Goal: Navigation & Orientation: Find specific page/section

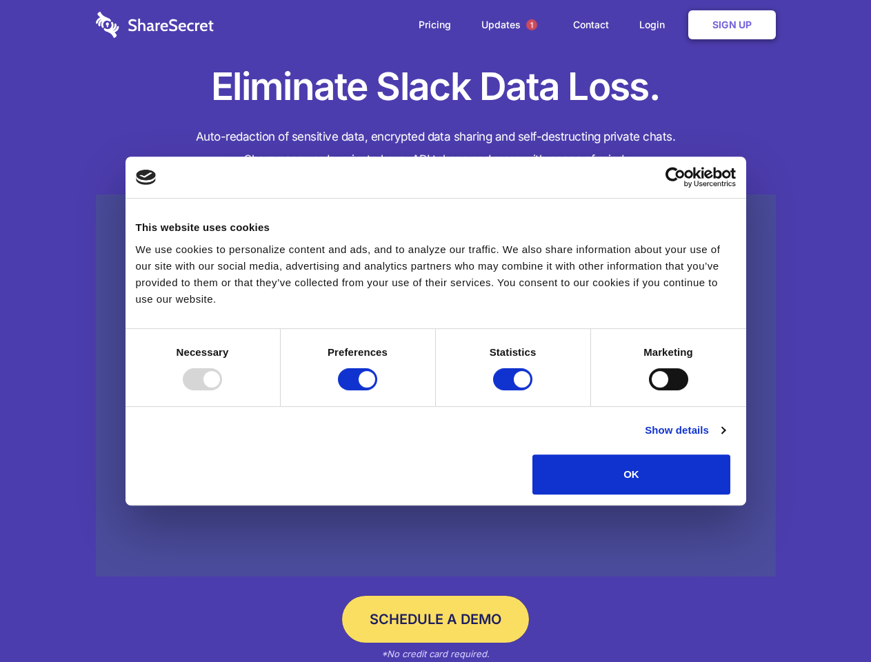
click at [222, 390] on div at bounding box center [202, 379] width 39 height 22
click at [377, 390] on input "Preferences" at bounding box center [357, 379] width 39 height 22
checkbox input "false"
click at [514, 390] on input "Statistics" at bounding box center [512, 379] width 39 height 22
checkbox input "false"
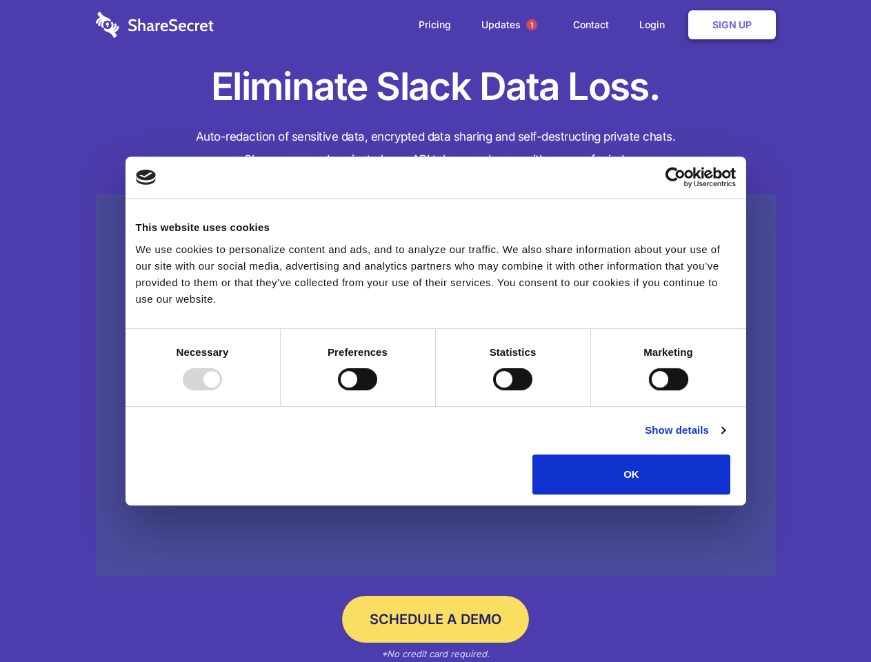
click at [649, 390] on input "Marketing" at bounding box center [668, 379] width 39 height 22
checkbox input "true"
click at [725, 439] on link "Show details" at bounding box center [685, 430] width 80 height 17
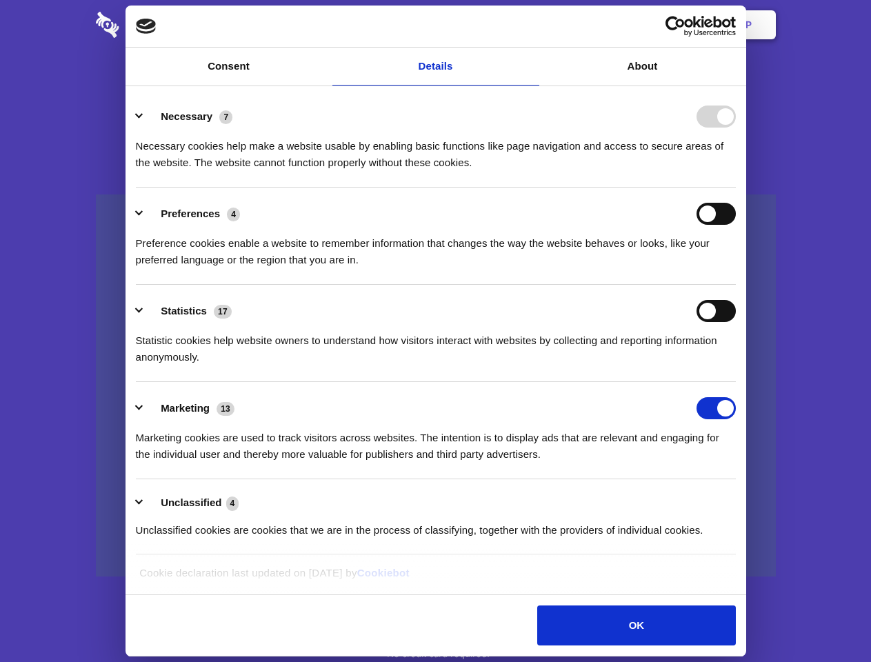
click at [736, 188] on li "Necessary 7 Necessary cookies help make a website usable by enabling basic func…" at bounding box center [436, 138] width 600 height 97
click at [531, 25] on span "1" at bounding box center [531, 24] width 11 height 11
